Goal: Task Accomplishment & Management: Manage account settings

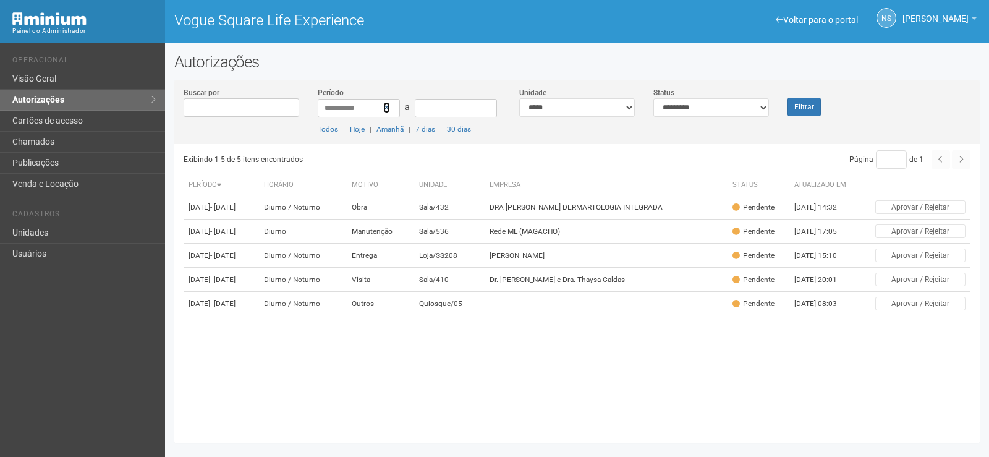
click at [389, 107] on icon at bounding box center [386, 107] width 7 height 9
select select "**********"
click at [519, 98] on select "**********" at bounding box center [577, 107] width 116 height 19
click at [728, 104] on select "**********" at bounding box center [711, 107] width 116 height 19
select select "*"
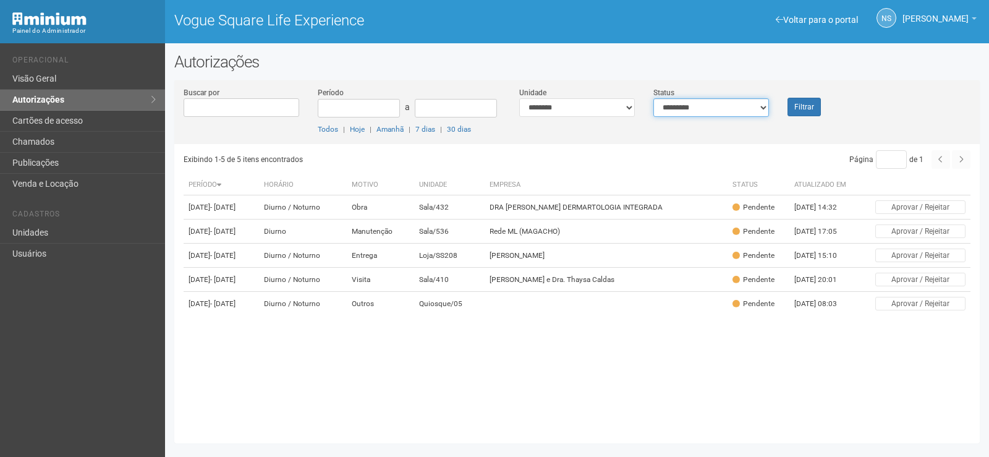
click at [653, 98] on select "**********" at bounding box center [711, 107] width 116 height 19
drag, startPoint x: 796, startPoint y: 95, endPoint x: 797, endPoint y: 104, distance: 9.3
click at [797, 95] on div "Filtrar" at bounding box center [811, 102] width 67 height 30
click at [797, 104] on button "Filtrar" at bounding box center [803, 107] width 33 height 19
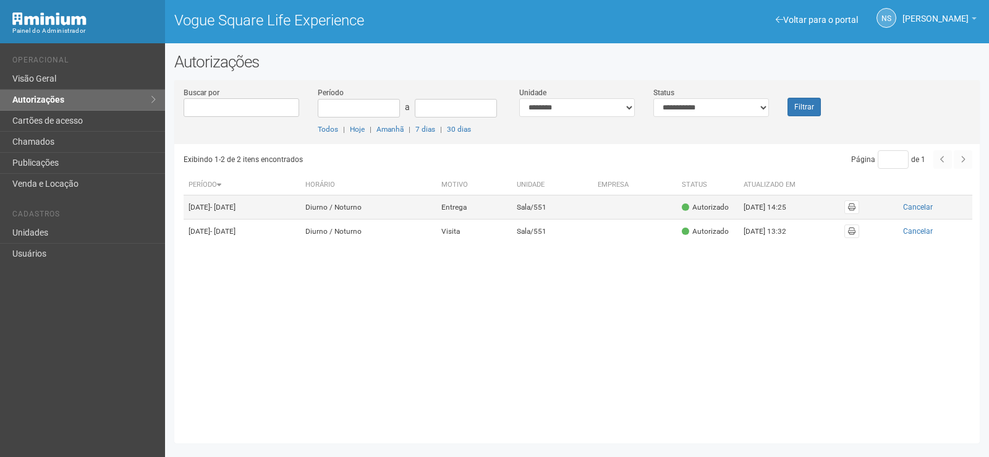
click at [575, 196] on td "Sala/551" at bounding box center [553, 207] width 82 height 24
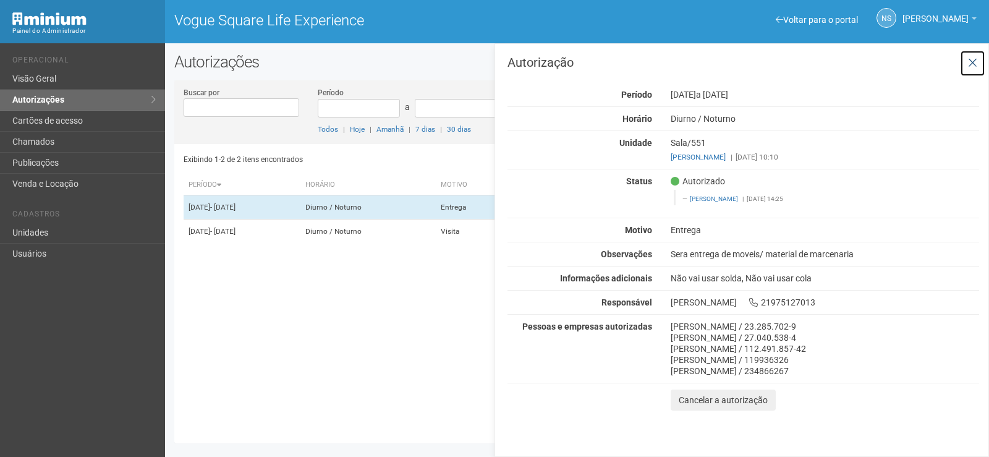
click at [980, 74] on button at bounding box center [972, 63] width 25 height 27
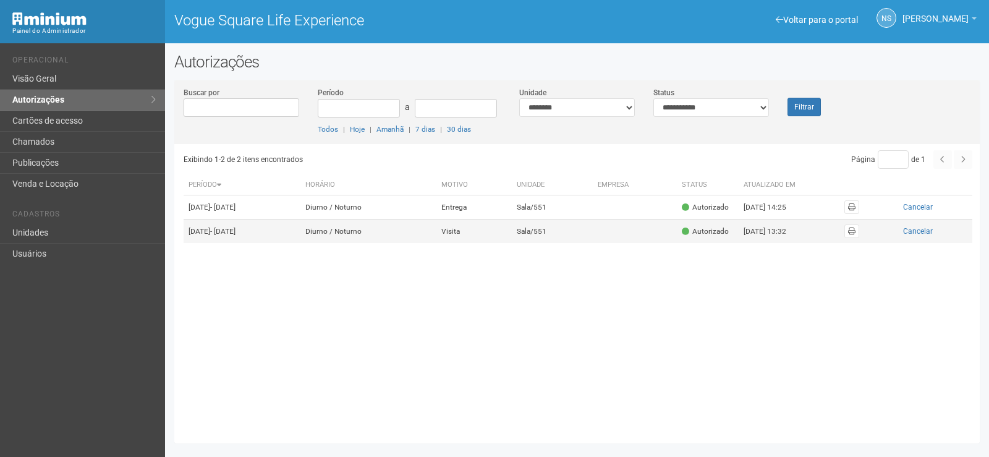
click at [496, 244] on td "Visita" at bounding box center [473, 231] width 75 height 24
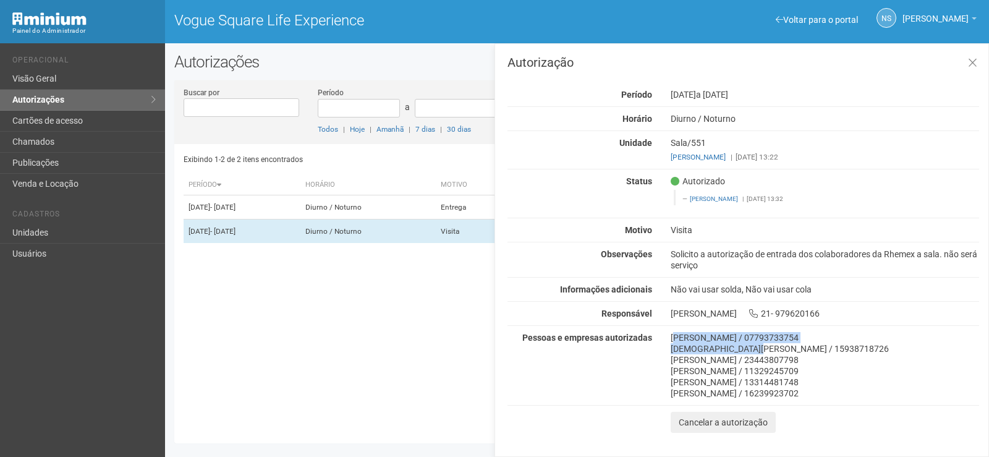
drag, startPoint x: 674, startPoint y: 335, endPoint x: 745, endPoint y: 343, distance: 70.9
click at [745, 343] on div "Alexsandro bezerra da silva / 07793733754 jésus da silva simões / 15938718726 i…" at bounding box center [824, 365] width 327 height 67
click at [745, 343] on div "jésus da silva simões / 15938718726" at bounding box center [825, 348] width 308 height 11
click at [977, 64] on button at bounding box center [972, 63] width 25 height 27
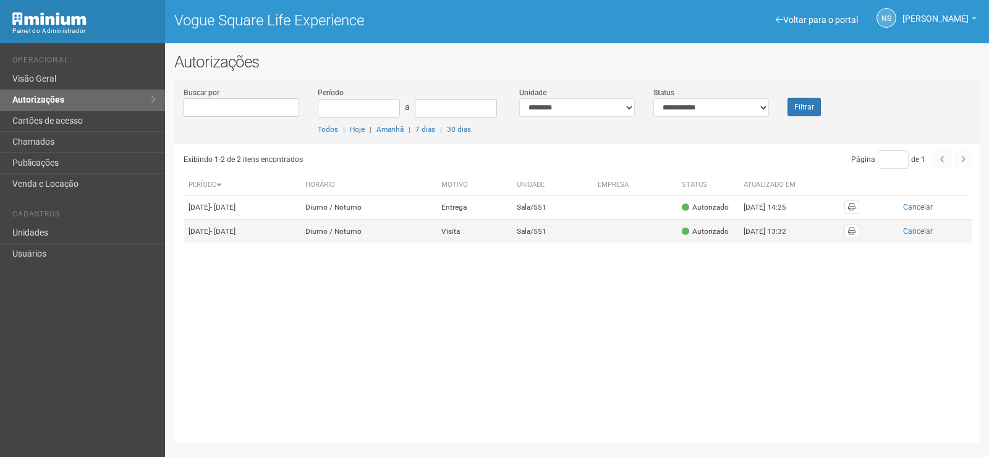
click at [436, 242] on td "Diurno / Noturno" at bounding box center [368, 231] width 136 height 24
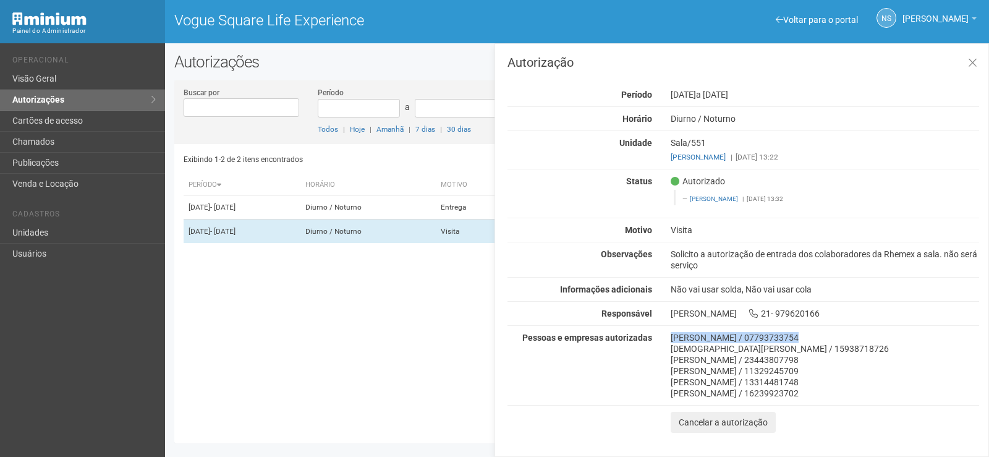
drag, startPoint x: 671, startPoint y: 335, endPoint x: 776, endPoint y: 336, distance: 105.7
click at [776, 336] on div "Alexsandro bezerra da silva / 07793733754" at bounding box center [825, 337] width 308 height 11
click at [814, 340] on div "Alexsandro bezerra da silva / 07793733754" at bounding box center [825, 337] width 308 height 11
copy div "07793733754"
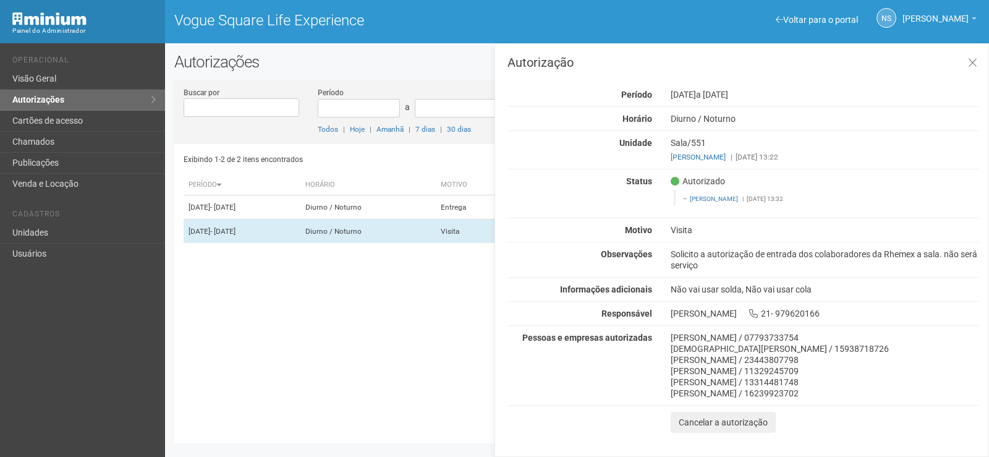
click at [800, 336] on div "Alexsandro bezerra da silva / 07793733754" at bounding box center [825, 337] width 308 height 11
click at [749, 338] on div "Alexsandro bezerra da silva / 07793733754" at bounding box center [825, 337] width 308 height 11
click at [768, 337] on div "Alexsandro bezerra da silva / 07793733754" at bounding box center [825, 337] width 308 height 11
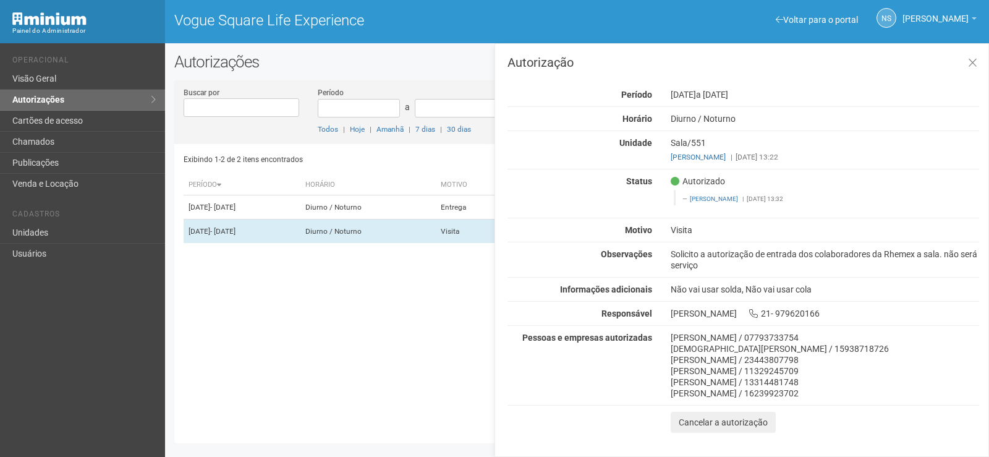
drag, startPoint x: 778, startPoint y: 337, endPoint x: 622, endPoint y: 341, distance: 155.2
click at [622, 341] on div "Pessoas e empresas autorizadas Alexsandro bezerra da silva / 07793733754 jésus …" at bounding box center [743, 365] width 490 height 67
click at [690, 336] on div "Alexsandro bezerra da silva / 07793733754" at bounding box center [825, 337] width 308 height 11
click at [975, 60] on icon at bounding box center [972, 63] width 9 height 12
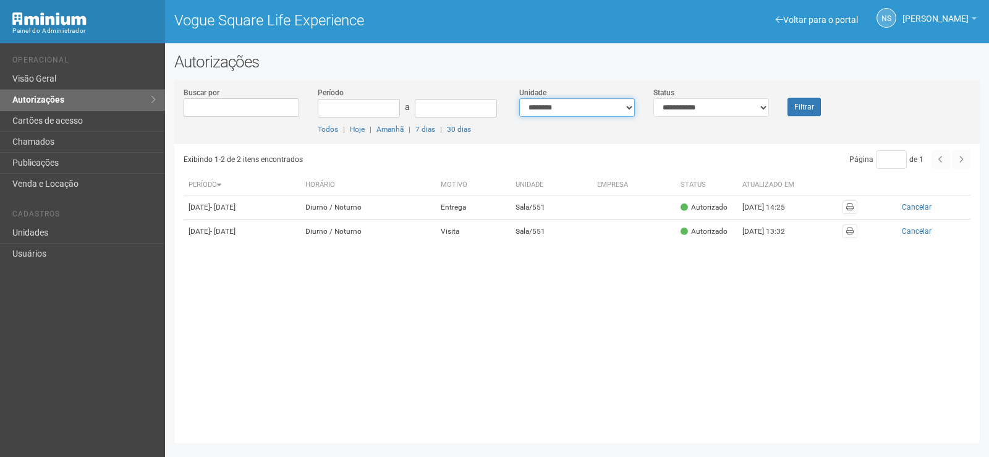
click at [621, 111] on select "**********" at bounding box center [577, 107] width 116 height 19
click at [406, 348] on div "Exibindo 1-2 de 2 itens encontrados Página * de 1 Período Horário Motivo Unidad…" at bounding box center [582, 289] width 796 height 290
